Goal: Information Seeking & Learning: Learn about a topic

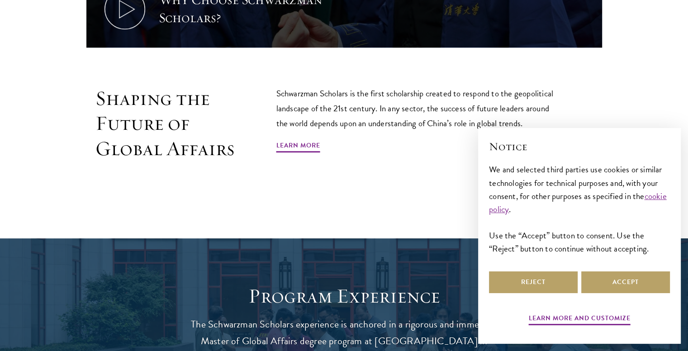
scroll to position [542, 0]
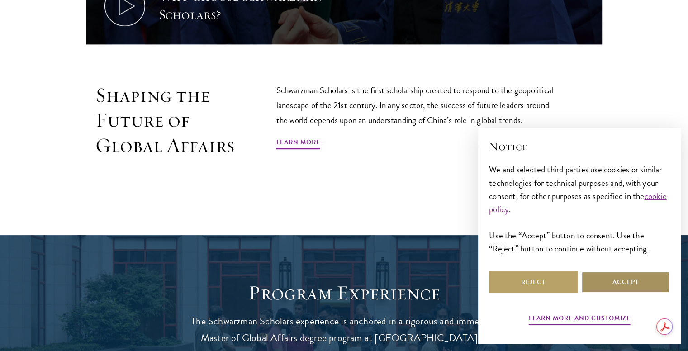
click at [615, 278] on button "Accept" at bounding box center [625, 282] width 89 height 22
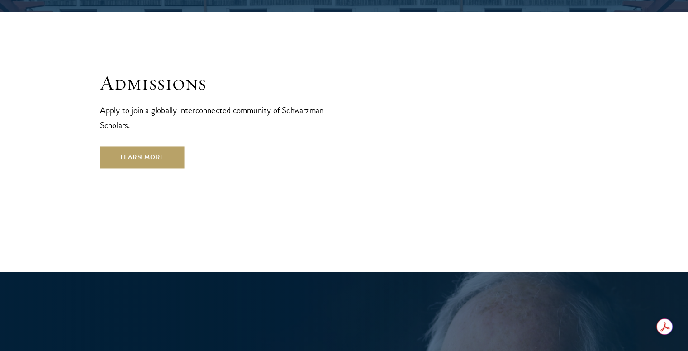
scroll to position [1509, 0]
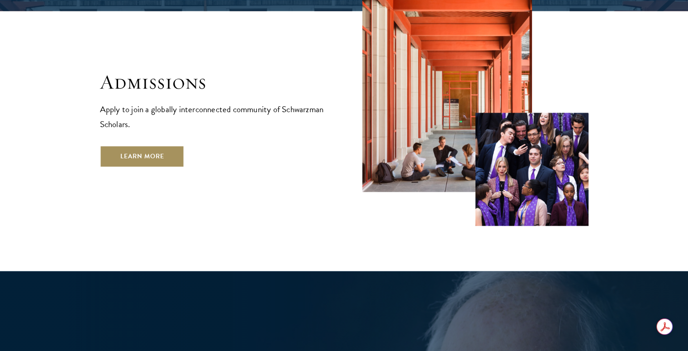
click at [124, 145] on link "Learn More" at bounding box center [142, 156] width 85 height 22
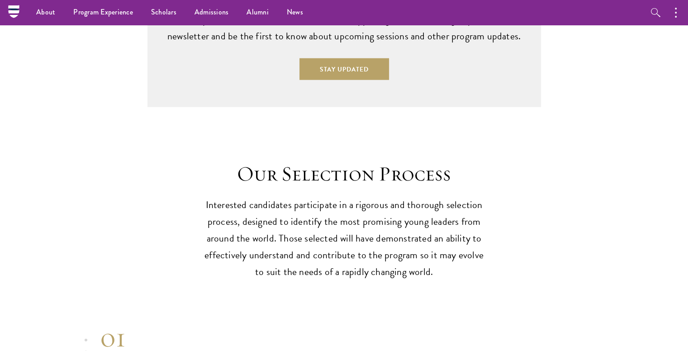
scroll to position [2372, 0]
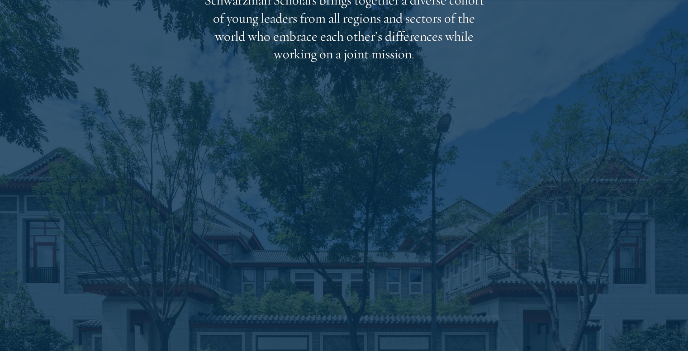
scroll to position [1542, 0]
